Goal: Find specific page/section: Find specific page/section

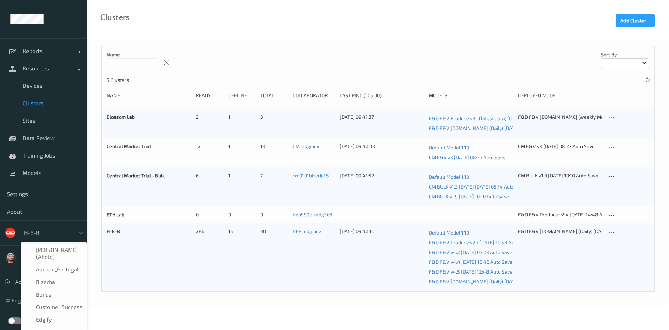
scroll to position [8, 0]
click at [44, 229] on div at bounding box center [47, 233] width 47 height 8
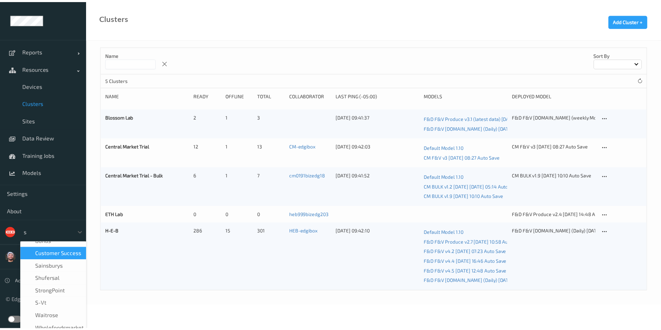
scroll to position [0, 0]
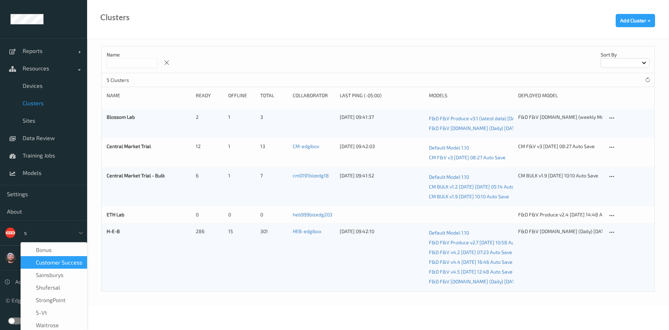
type input "sa"
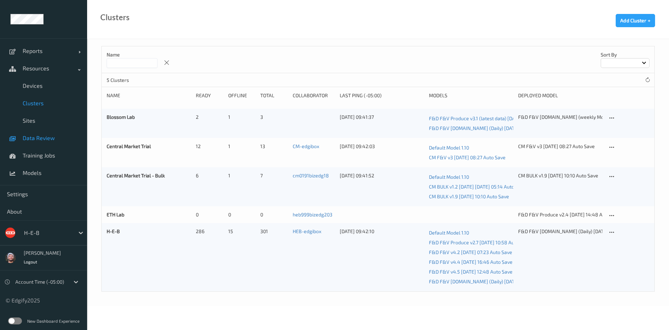
click at [35, 141] on span "Data Review" at bounding box center [52, 138] width 58 height 7
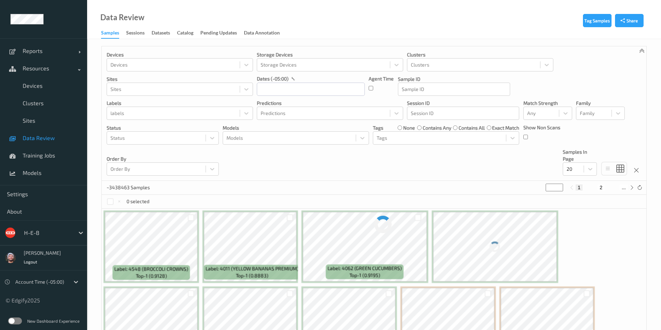
click at [35, 141] on span "Data Review" at bounding box center [52, 138] width 58 height 7
